Goal: Transaction & Acquisition: Purchase product/service

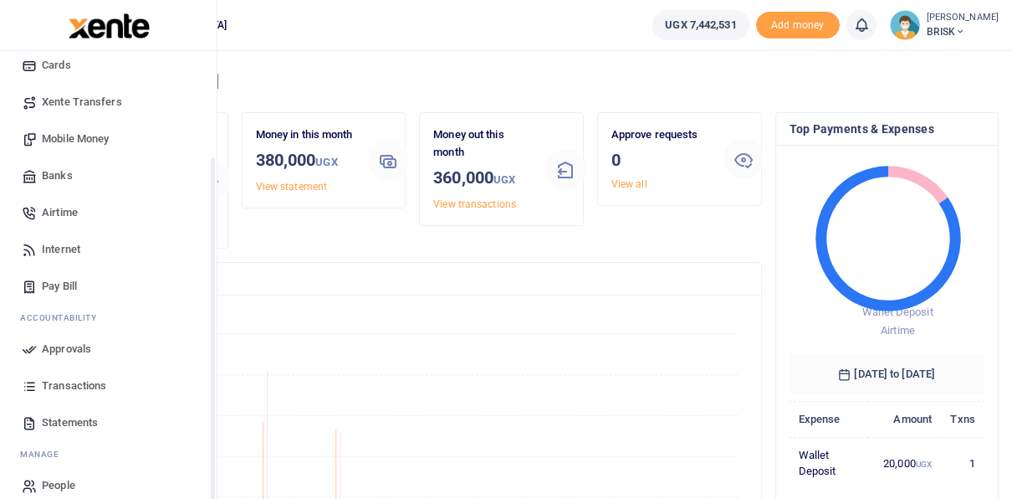
scroll to position [135, 0]
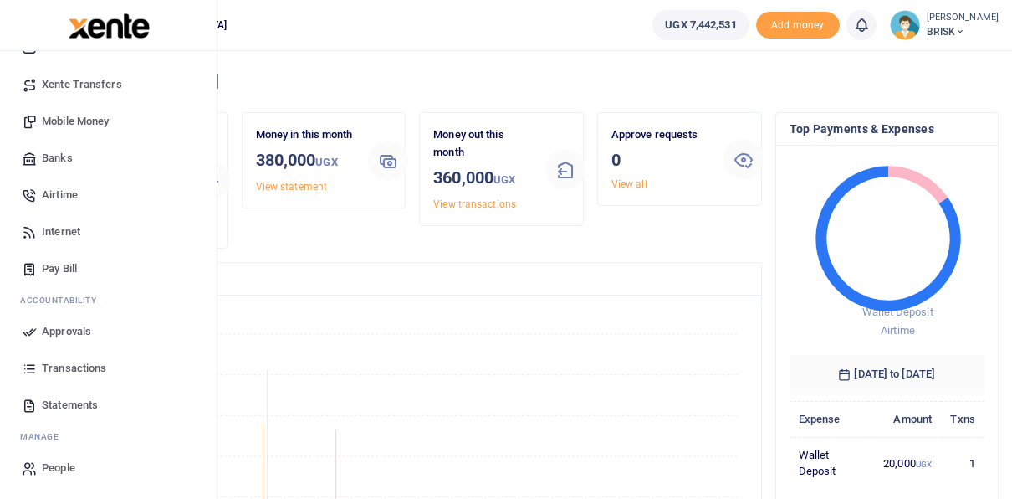
click at [64, 333] on span "Approvals" at bounding box center [66, 331] width 49 height 17
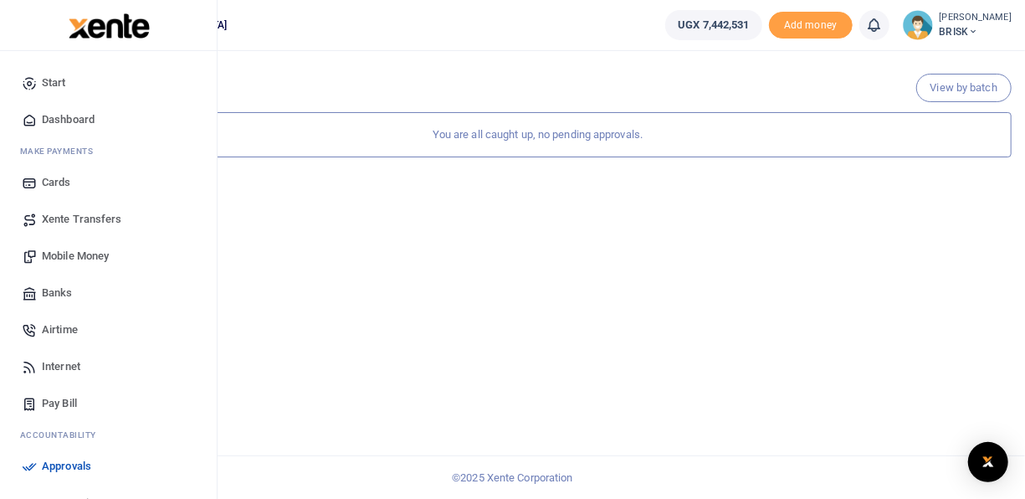
click at [69, 257] on span "Mobile Money" at bounding box center [75, 256] width 67 height 17
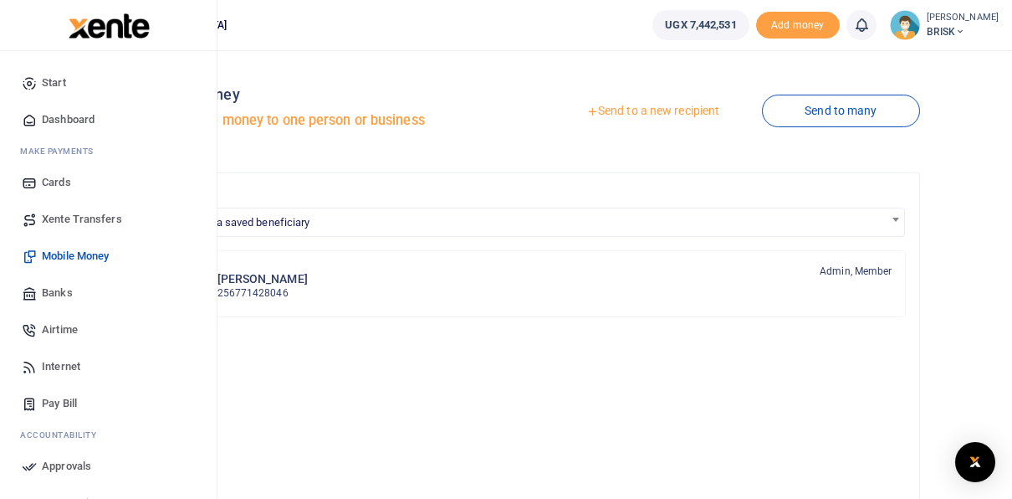
click at [55, 331] on span "Airtime" at bounding box center [60, 329] width 36 height 17
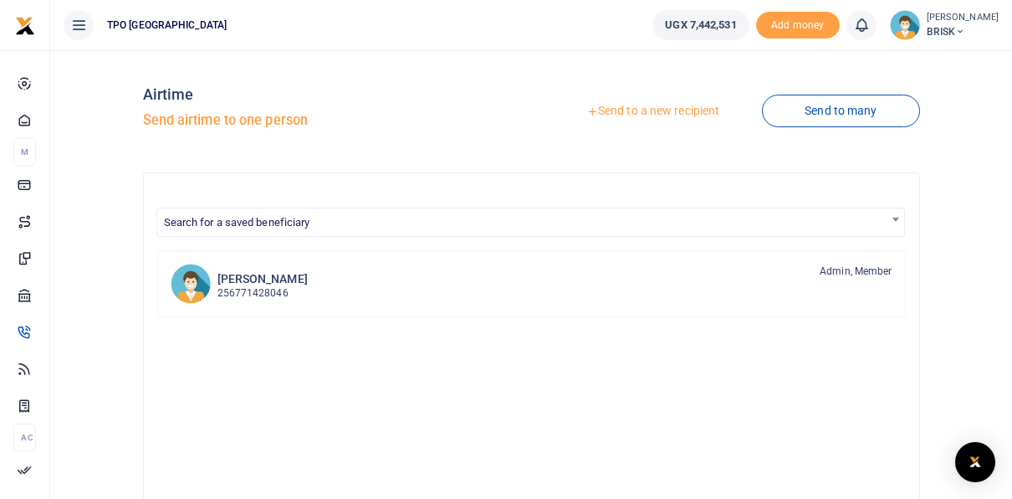
click at [214, 124] on h5 "Send airtime to one person" at bounding box center [334, 120] width 382 height 17
click at [894, 218] on b at bounding box center [896, 220] width 7 height 4
click at [481, 383] on div "Aloysius Okiror 256771428046 Admin, Member" at bounding box center [531, 505] width 749 height 510
click at [230, 126] on h5 "Send airtime to one person" at bounding box center [334, 120] width 382 height 17
click at [592, 113] on icon at bounding box center [592, 111] width 12 height 12
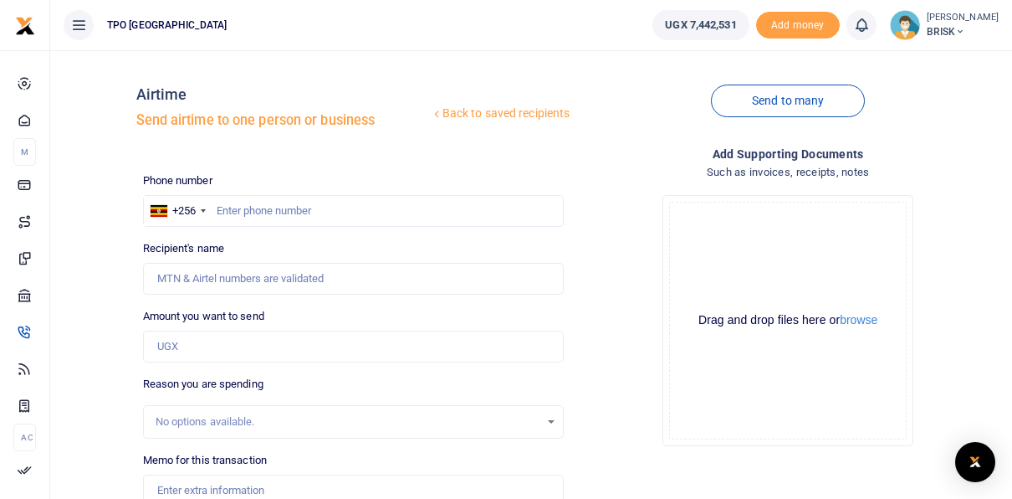
click at [205, 247] on label "Recipient's name" at bounding box center [184, 248] width 82 height 17
click at [205, 263] on input "Recipient's name" at bounding box center [354, 279] width 422 height 32
click at [264, 210] on input "text" at bounding box center [354, 211] width 422 height 32
type input "773572740"
type input "Isaac Lubangakene"
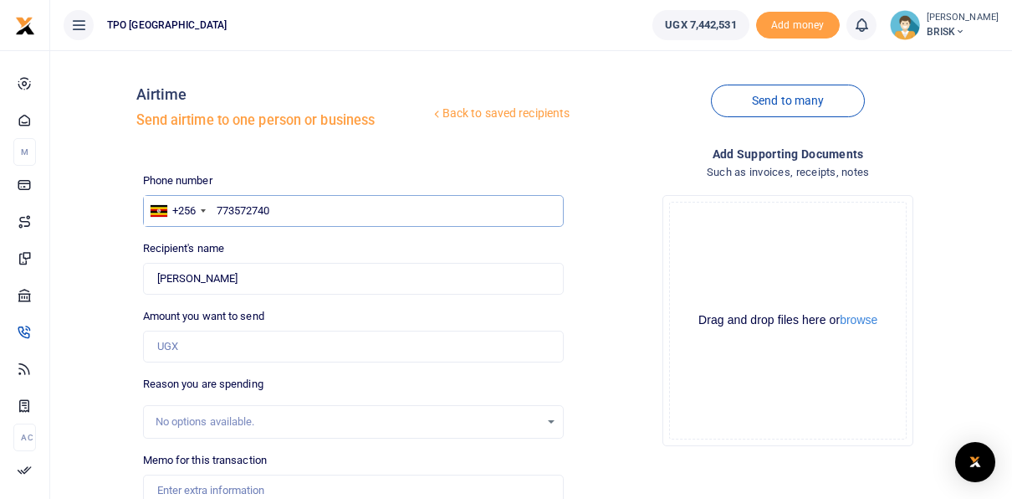
type input "773572740"
click at [375, 151] on div "Back to saved recipients Airtime Send airtime to one person or business" at bounding box center [353, 111] width 435 height 95
click at [204, 348] on input "Amount you want to send" at bounding box center [354, 346] width 422 height 32
type input "20,000"
click at [617, 385] on div "Drop your files here Drag and drop files here or browse Powered by Uppy" at bounding box center [788, 321] width 422 height 278
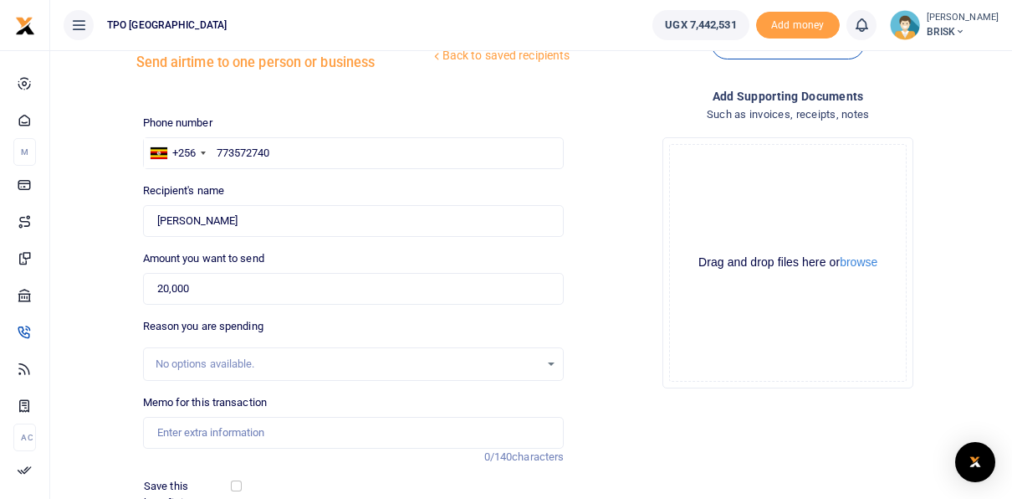
scroll to position [84, 0]
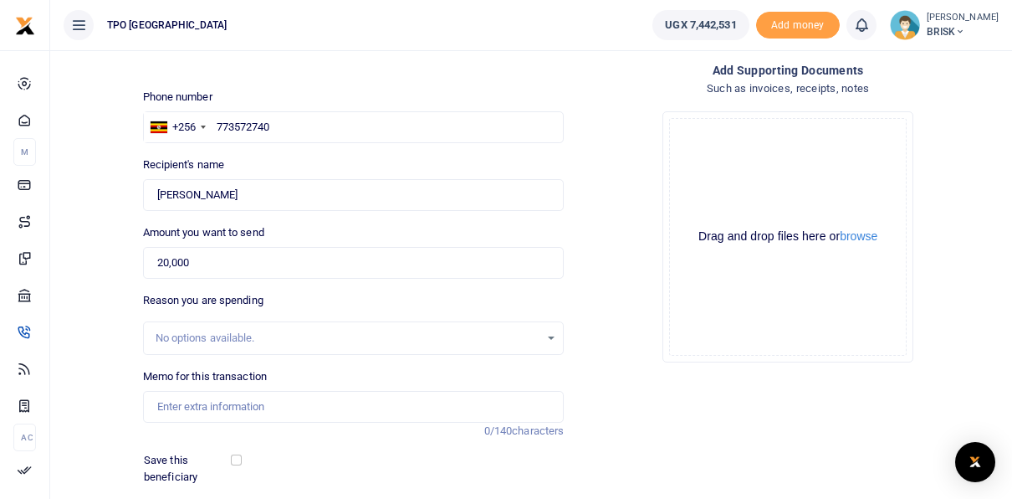
click at [197, 338] on div "No options available." at bounding box center [348, 338] width 385 height 17
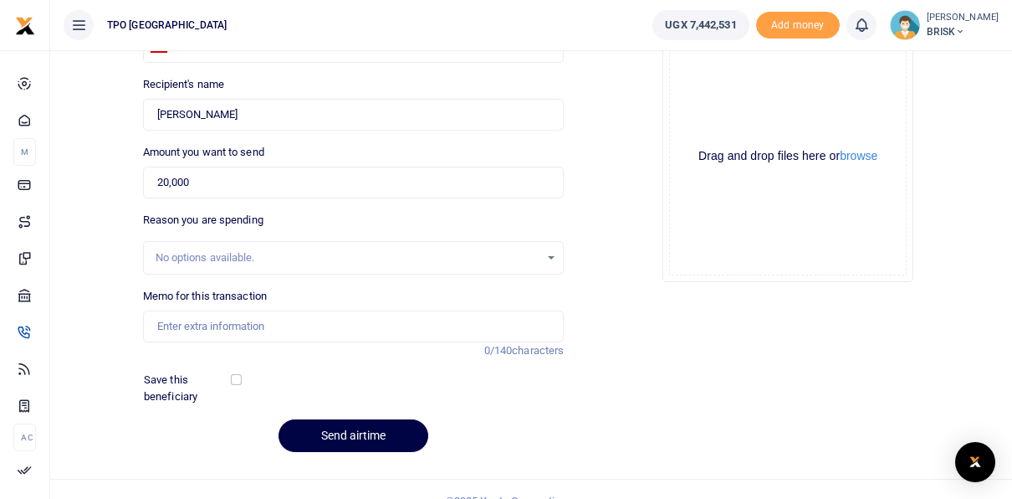
scroll to position [186, 0]
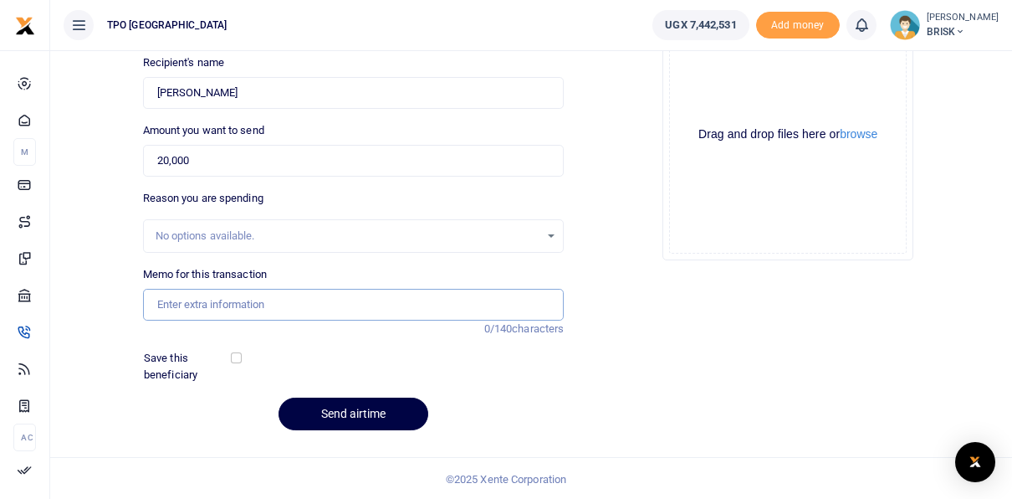
click at [226, 305] on input "Memo for this transaction" at bounding box center [354, 305] width 422 height 32
click at [482, 366] on div "Save this beneficiary" at bounding box center [343, 366] width 412 height 33
click at [191, 301] on input "August 2025 airtime" at bounding box center [354, 305] width 422 height 32
type input "August 2025 airtime"
click at [489, 392] on div "Phone number +256 Uganda +256 773572740 Phone is required. Recipient's name Fou…" at bounding box center [353, 216] width 435 height 458
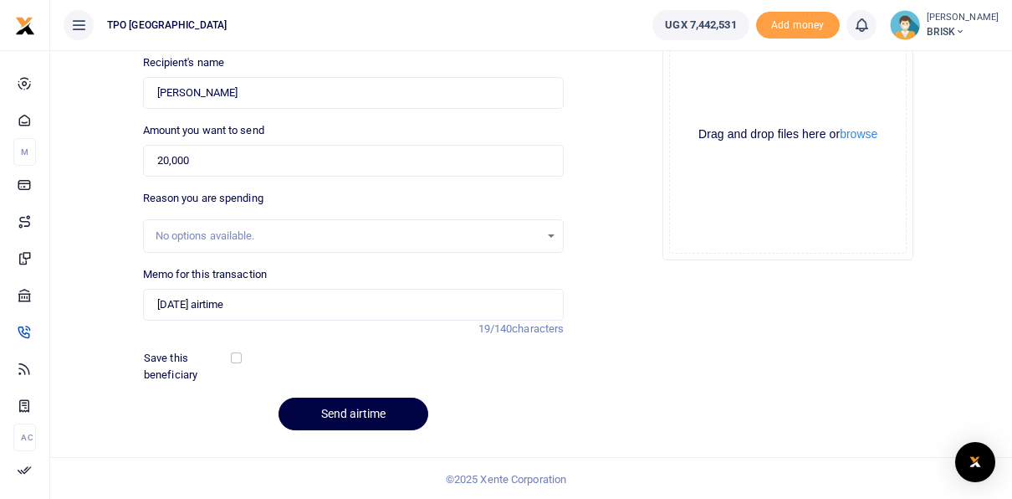
click at [552, 232] on div "No options available." at bounding box center [354, 236] width 420 height 18
click at [551, 232] on div "No options available." at bounding box center [354, 236] width 420 height 18
click at [626, 296] on div "Add supporting Documents Such as invoices, receipts, notes Drop your files here…" at bounding box center [788, 201] width 435 height 485
click at [351, 415] on button "Send airtime" at bounding box center [354, 413] width 150 height 33
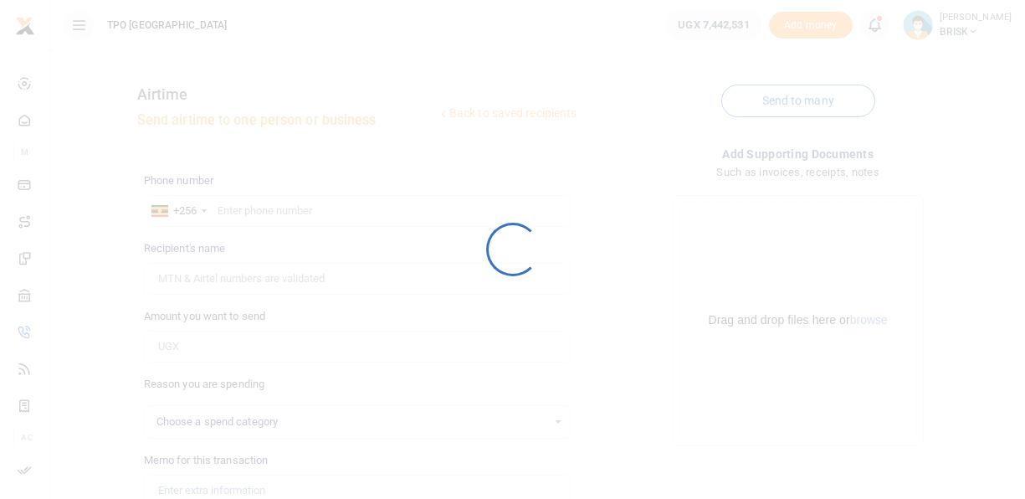
select select
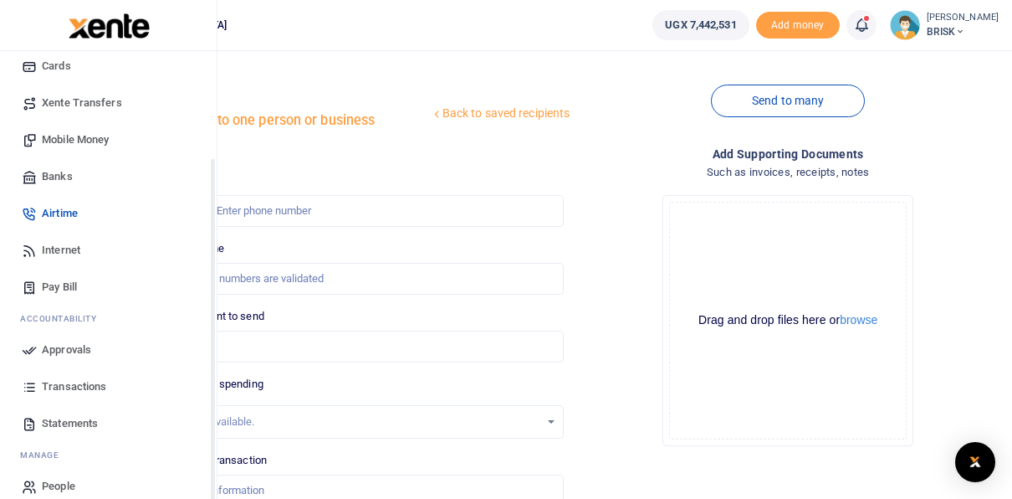
scroll to position [135, 0]
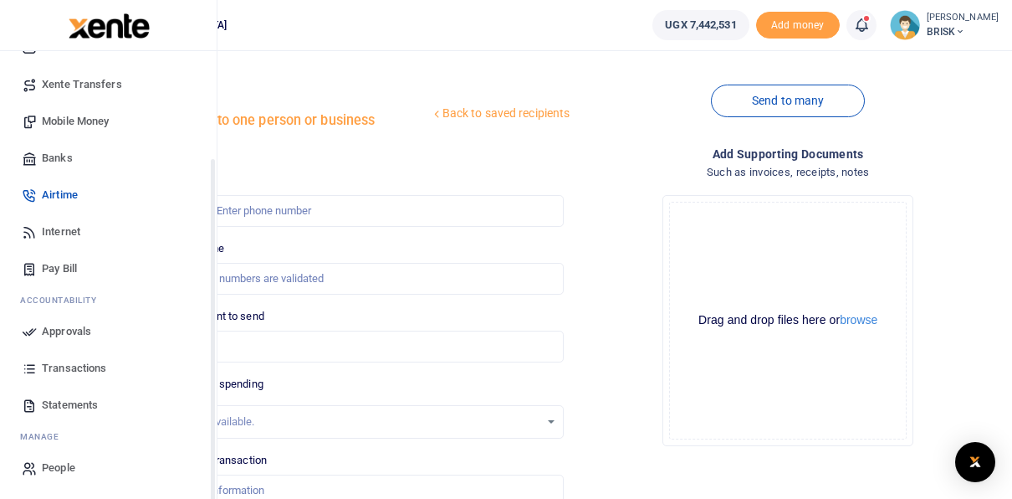
click at [69, 327] on span "Approvals" at bounding box center [66, 331] width 49 height 17
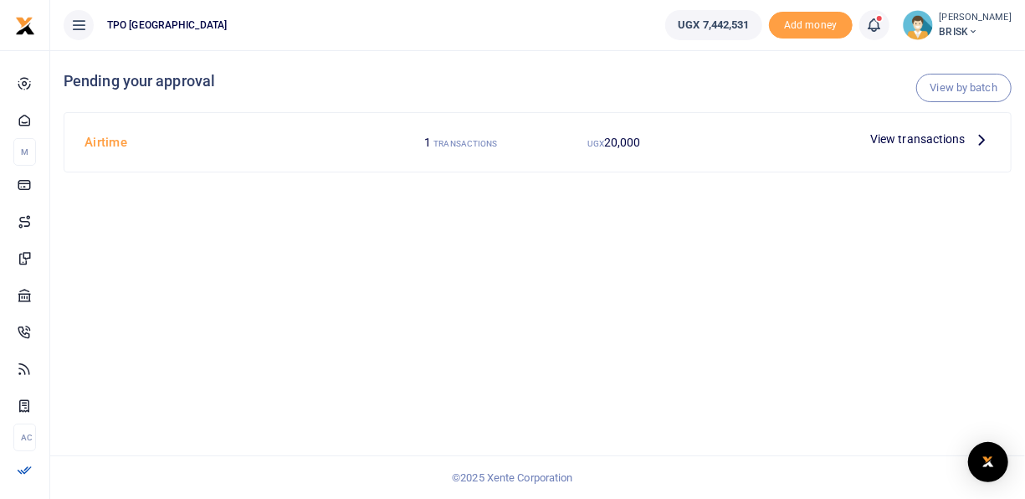
click at [179, 142] on h4 "Airtime" at bounding box center [231, 142] width 293 height 18
click at [789, 141] on div at bounding box center [777, 138] width 173 height 25
click at [980, 136] on icon at bounding box center [981, 139] width 18 height 18
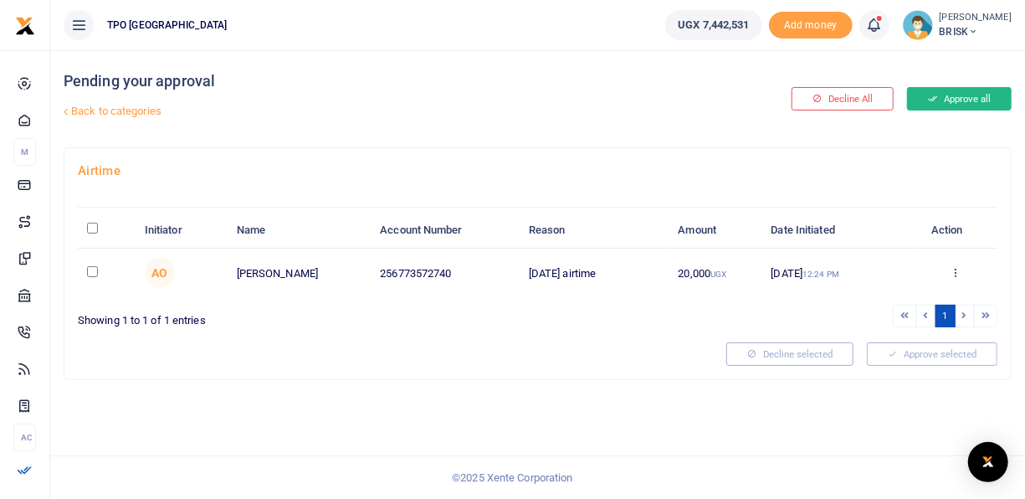
click at [946, 98] on button "Approve all" at bounding box center [959, 98] width 105 height 23
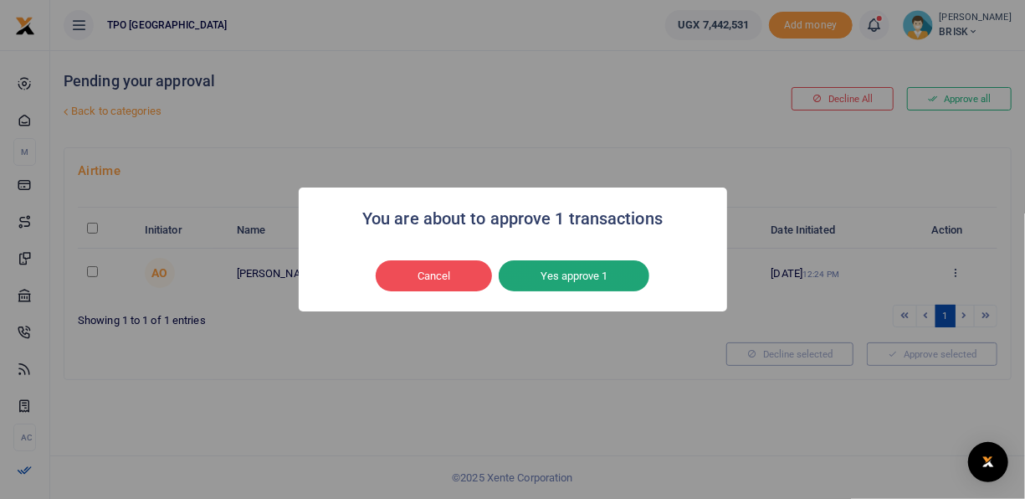
click at [566, 276] on button "Yes approve 1" at bounding box center [574, 276] width 151 height 32
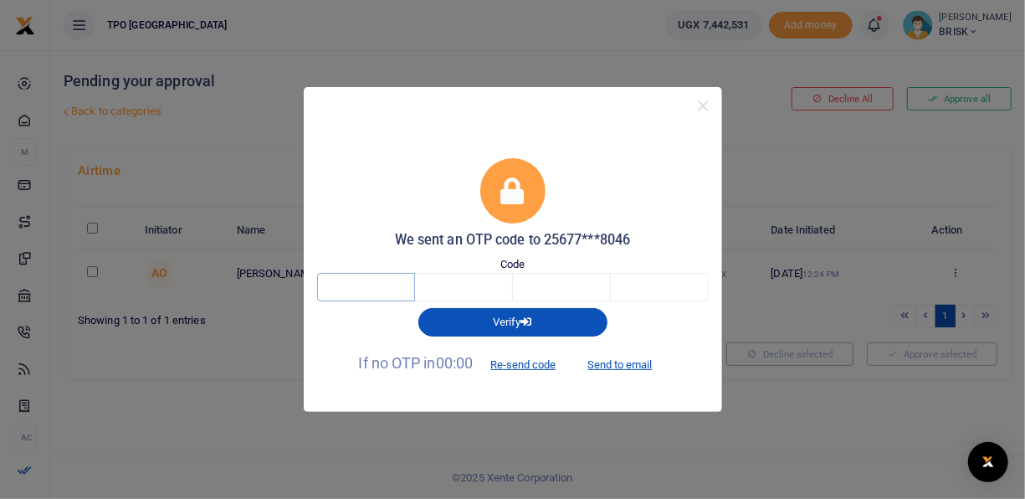
click at [364, 284] on input "text" at bounding box center [366, 287] width 98 height 28
type input "9"
click at [356, 289] on input "9" at bounding box center [366, 287] width 98 height 28
type input "8"
type input "3"
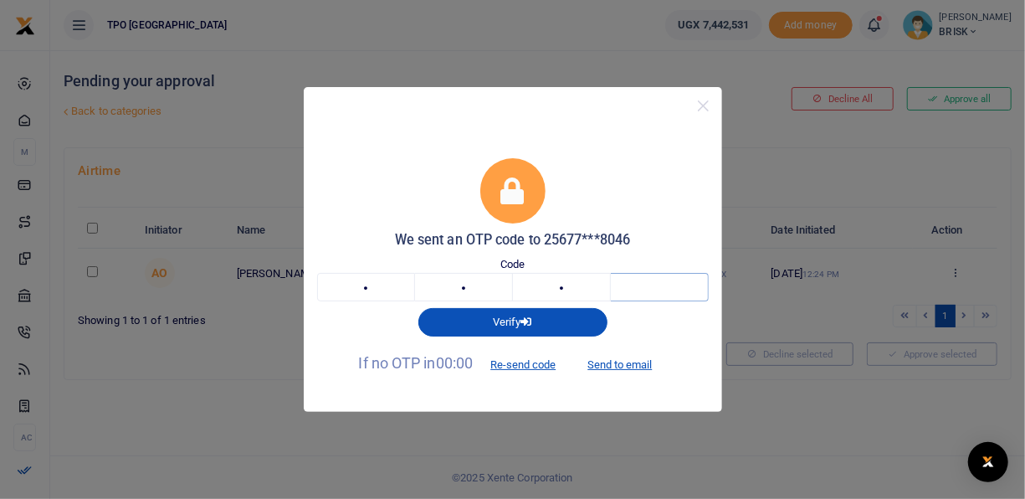
type input "6"
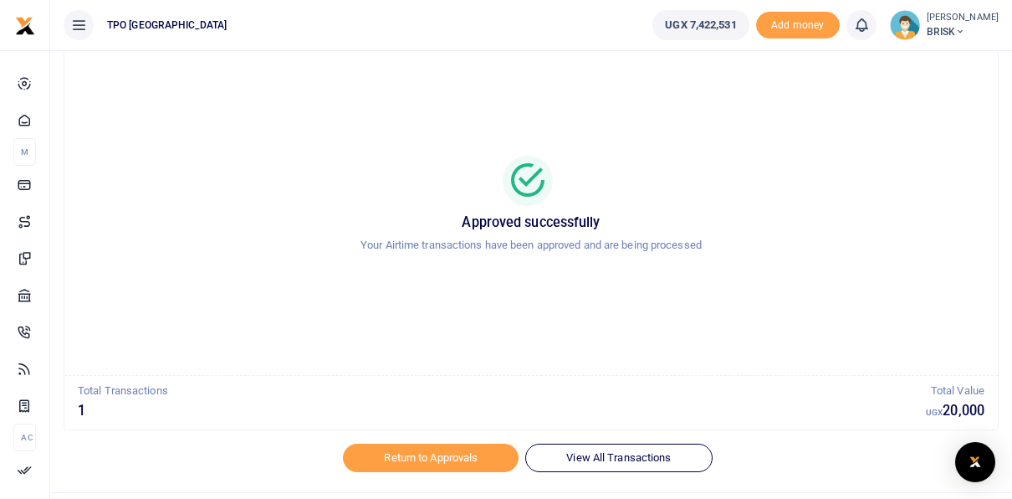
scroll to position [81, 0]
